Goal: Task Accomplishment & Management: Use online tool/utility

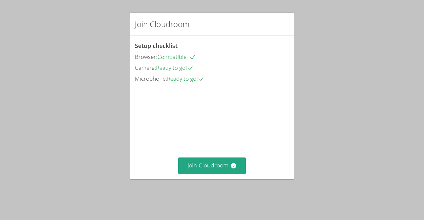
click at [225, 164] on div "Join Cloudroom" at bounding box center [212, 165] width 165 height 27
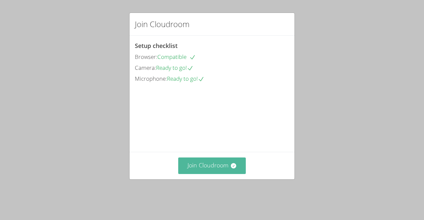
click at [225, 174] on button "Join Cloudroom" at bounding box center [212, 166] width 68 height 16
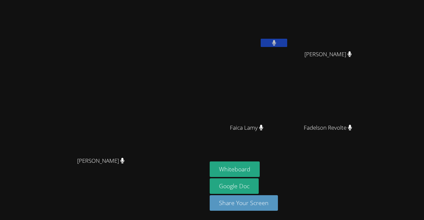
click at [153, 85] on video at bounding box center [103, 97] width 99 height 114
click at [153, 93] on video at bounding box center [103, 97] width 99 height 114
click at [153, 95] on video at bounding box center [103, 97] width 99 height 114
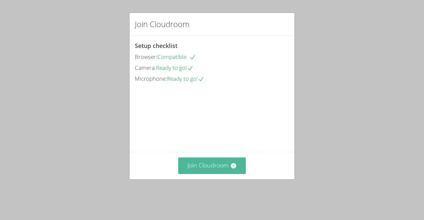
click at [202, 174] on button "Join Cloudroom" at bounding box center [212, 166] width 68 height 16
click at [211, 174] on button "Join Cloudroom" at bounding box center [212, 166] width 68 height 16
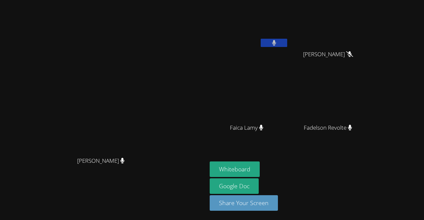
click at [276, 42] on icon at bounding box center [274, 43] width 4 height 6
click at [260, 171] on button "Whiteboard" at bounding box center [235, 170] width 50 height 16
click at [287, 47] on button at bounding box center [274, 43] width 27 height 8
click at [370, 110] on video at bounding box center [330, 98] width 79 height 44
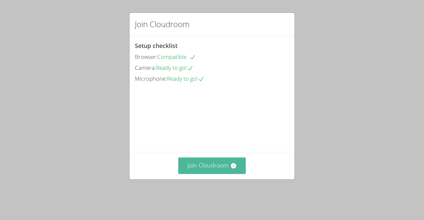
click at [206, 168] on button "Join Cloudroom" at bounding box center [212, 166] width 68 height 16
click at [186, 174] on button "Join Cloudroom" at bounding box center [212, 166] width 68 height 16
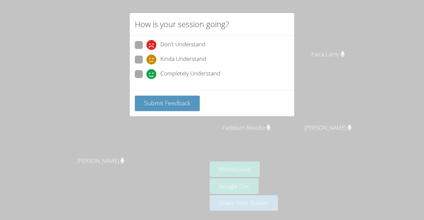
click at [187, 71] on span "Completely Understand" at bounding box center [190, 74] width 60 height 10
click at [152, 71] on input "Completely Understand" at bounding box center [150, 73] width 6 height 6
radio input "true"
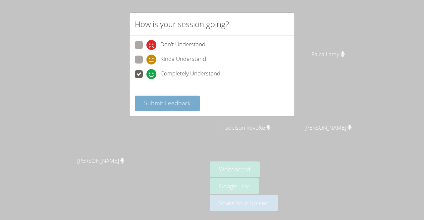
click at [185, 100] on span "Submit Feedback" at bounding box center [167, 103] width 46 height 8
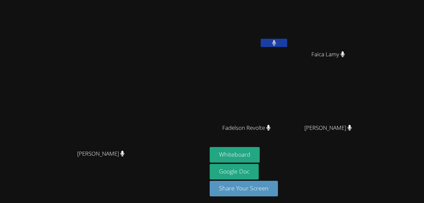
drag, startPoint x: 177, startPoint y: 78, endPoint x: 177, endPoint y: 61, distance: 17.2
click at [153, 61] on video at bounding box center [103, 90] width 99 height 114
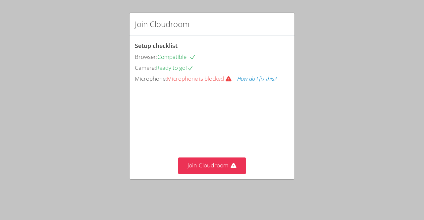
click at [258, 81] on button "How do I fix this?" at bounding box center [256, 79] width 39 height 10
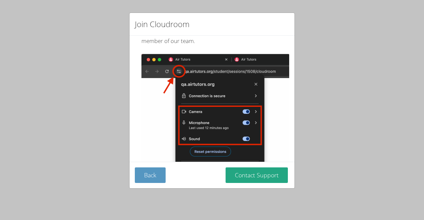
scroll to position [76, 0]
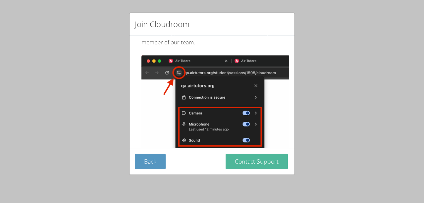
click at [259, 157] on button "Contact Support" at bounding box center [257, 162] width 62 height 16
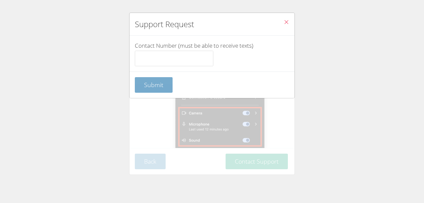
click at [160, 85] on span "Submit" at bounding box center [153, 85] width 19 height 8
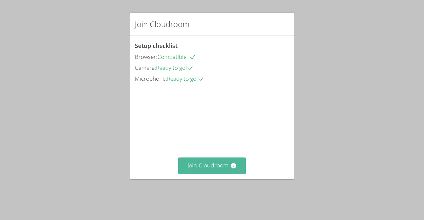
click at [220, 174] on button "Join Cloudroom" at bounding box center [212, 166] width 68 height 16
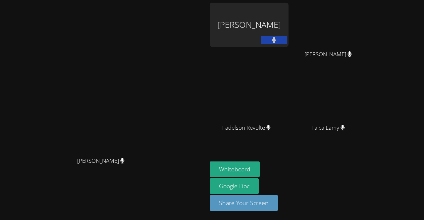
click at [283, 30] on div "[PERSON_NAME]" at bounding box center [249, 25] width 79 height 44
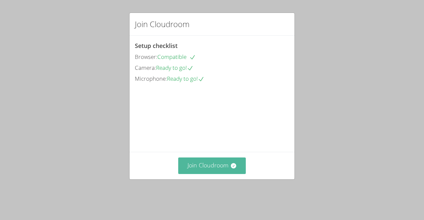
click at [234, 172] on button "Join Cloudroom" at bounding box center [212, 166] width 68 height 16
